Goal: Navigation & Orientation: Find specific page/section

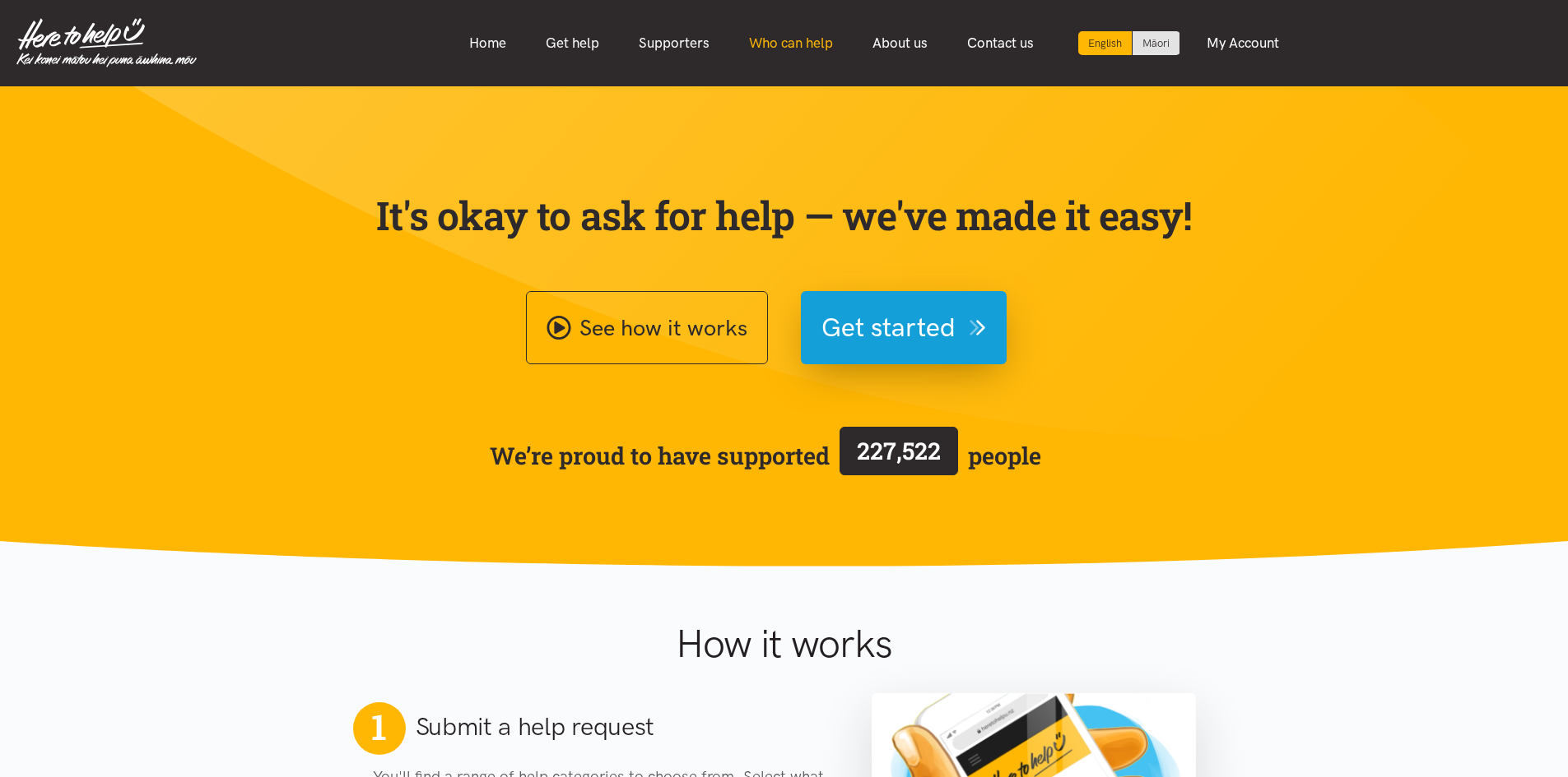
click at [796, 47] on link "Who can help" at bounding box center [791, 43] width 123 height 35
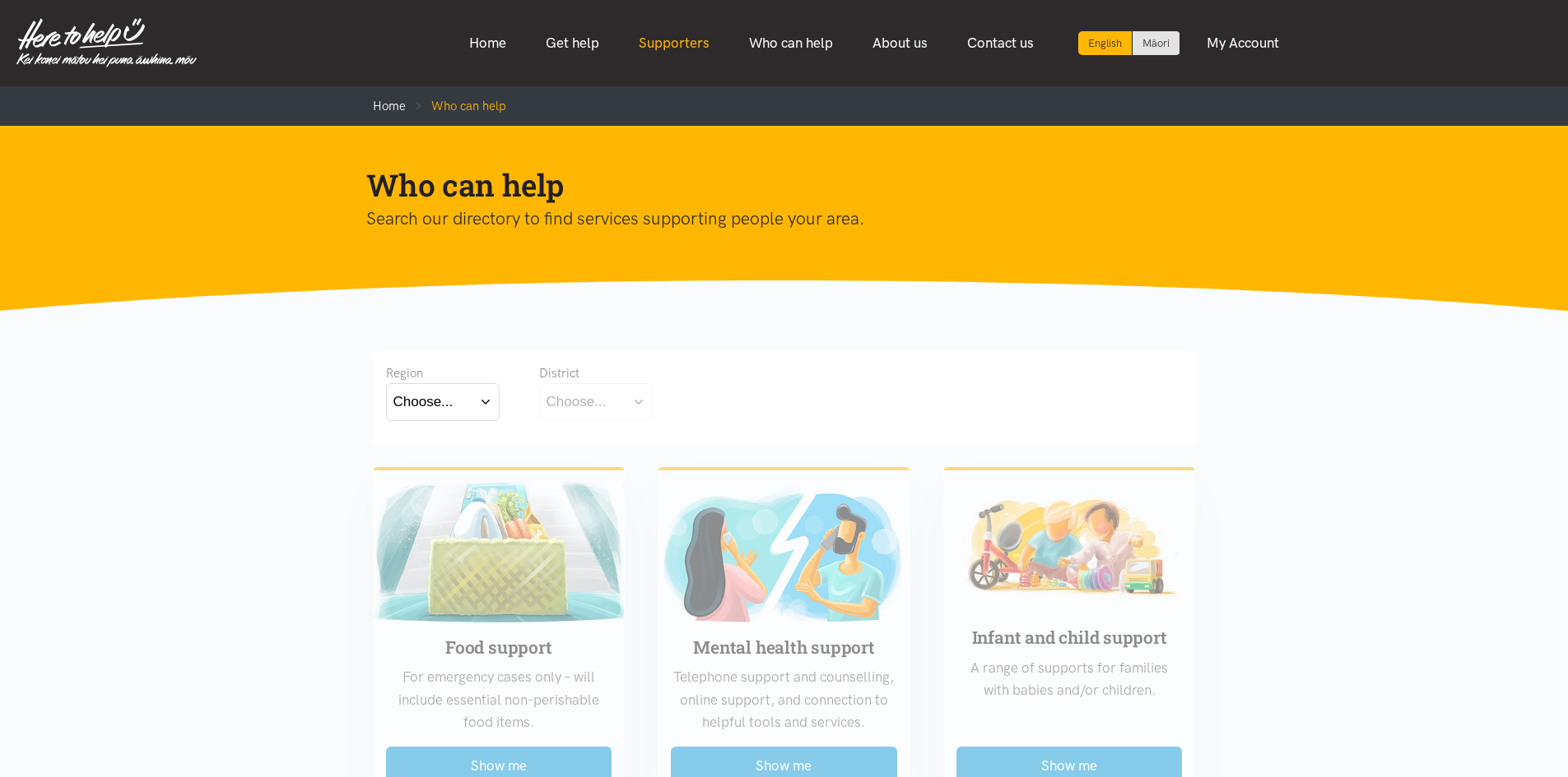
click at [703, 44] on link "Supporters" at bounding box center [674, 43] width 110 height 35
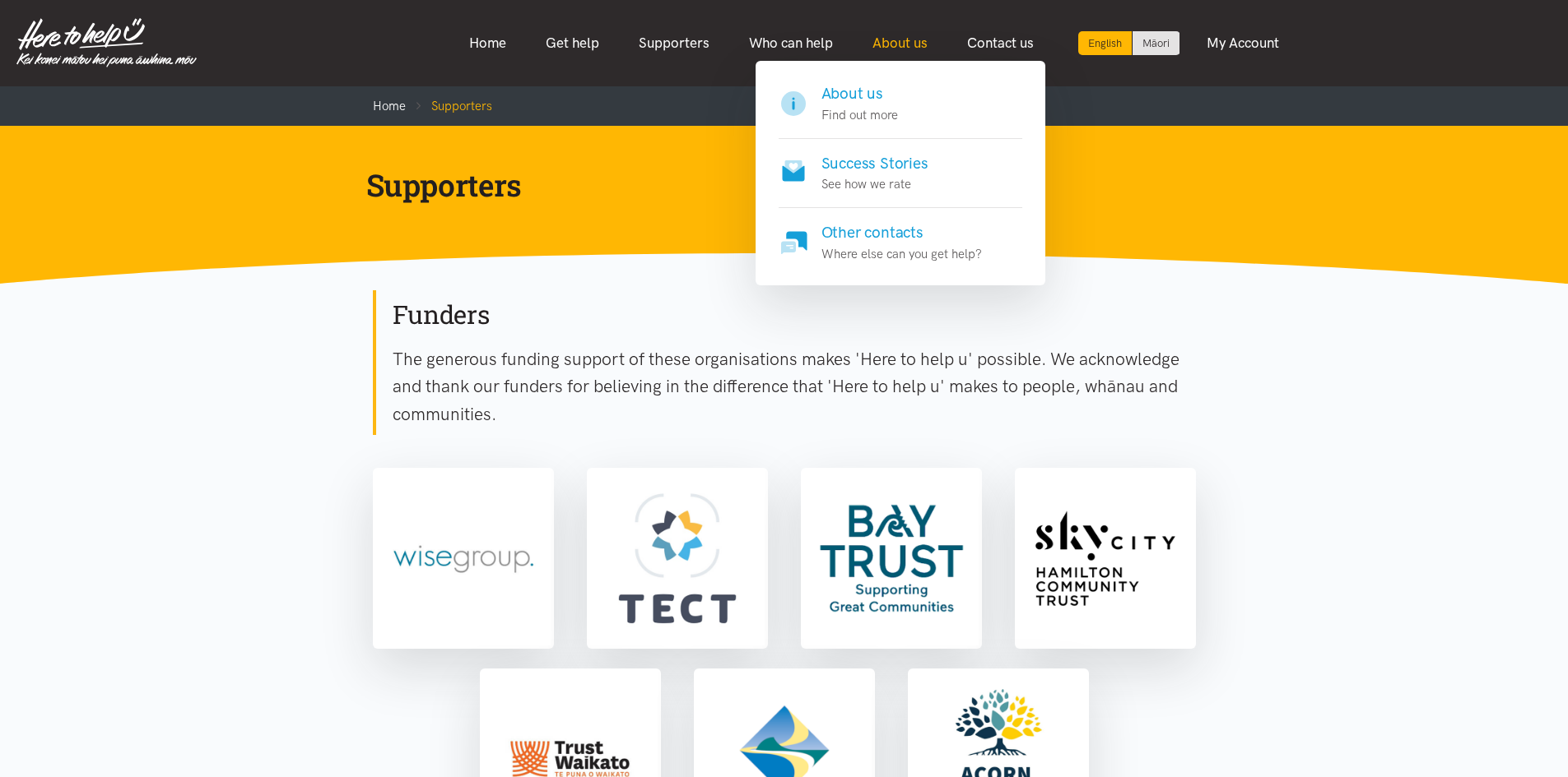
click at [905, 52] on link "About us" at bounding box center [900, 43] width 94 height 35
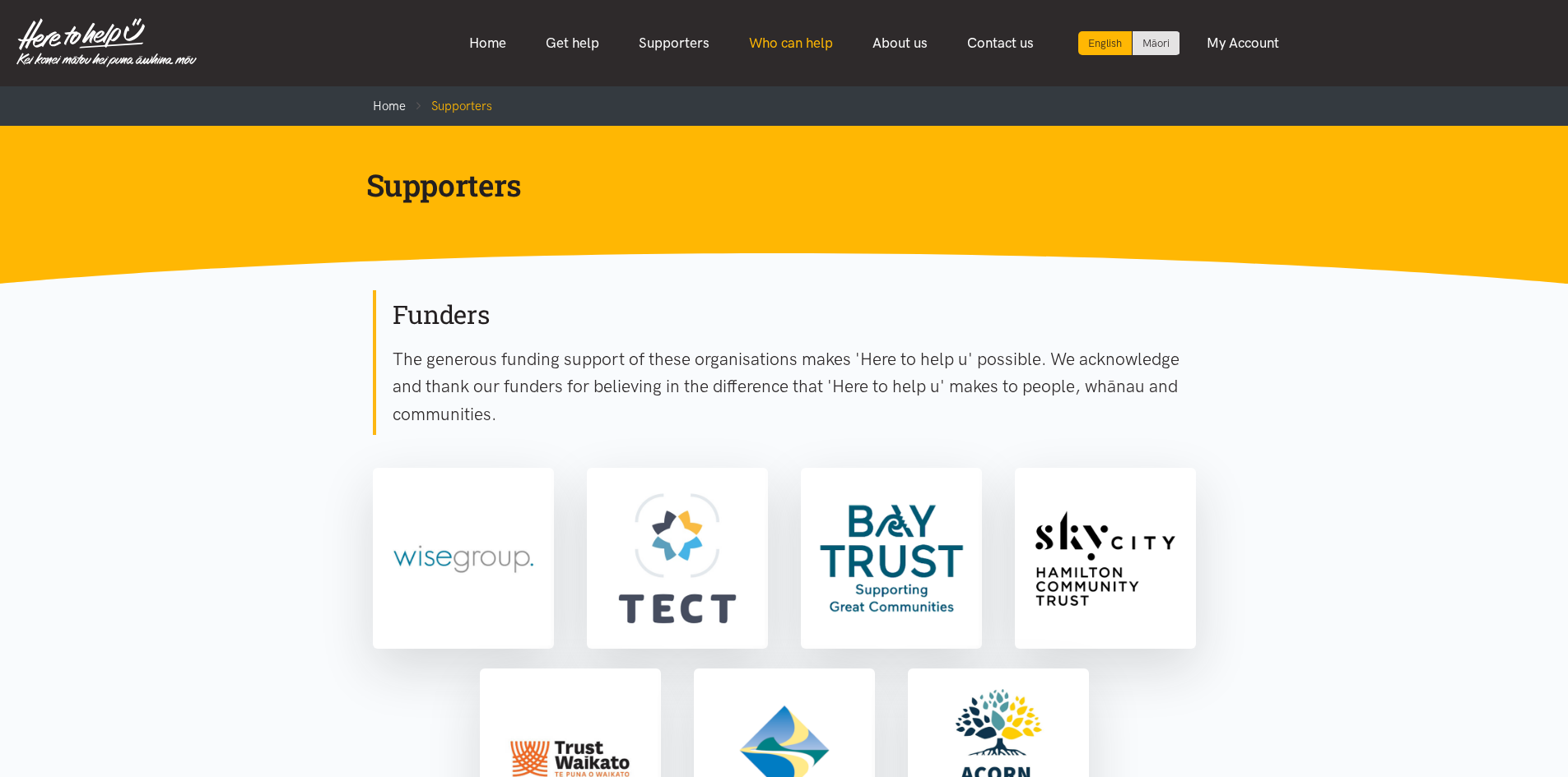
click at [818, 38] on link "Who can help" at bounding box center [791, 43] width 123 height 35
